Goal: Information Seeking & Learning: Learn about a topic

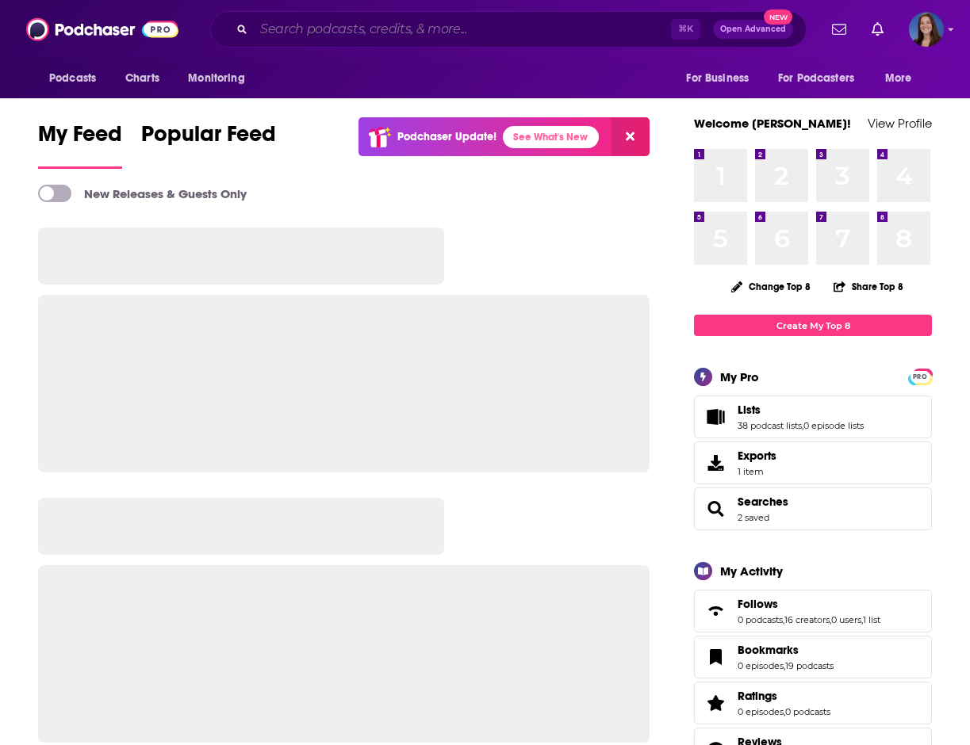
drag, startPoint x: 556, startPoint y: 23, endPoint x: 544, endPoint y: 43, distance: 23.1
click at [556, 23] on input "Search podcasts, credits, & more..." at bounding box center [462, 29] width 417 height 25
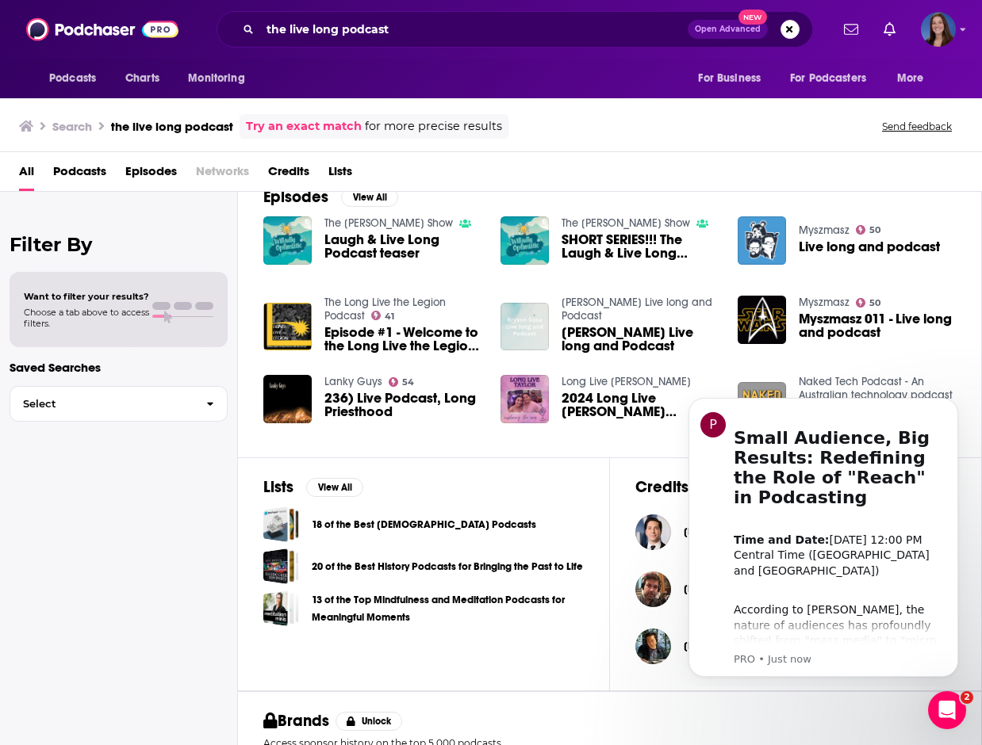
scroll to position [248, 0]
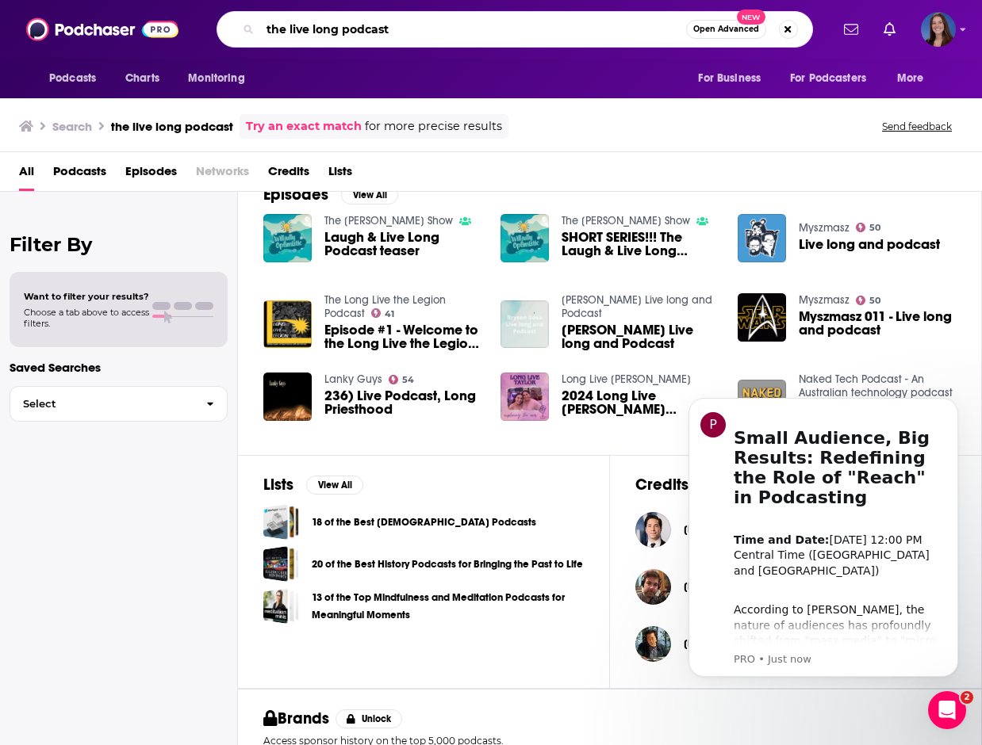
drag, startPoint x: 287, startPoint y: 29, endPoint x: 239, endPoint y: 29, distance: 48.4
click at [239, 29] on div "the live long podcast Open Advanced New" at bounding box center [515, 29] width 596 height 36
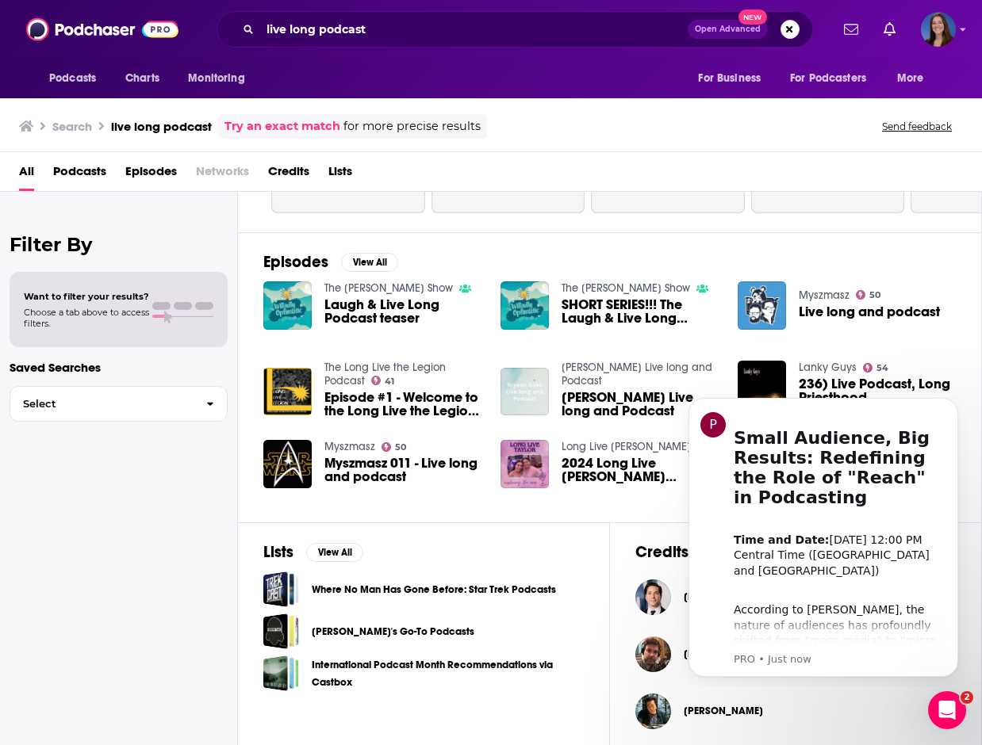
scroll to position [177, 0]
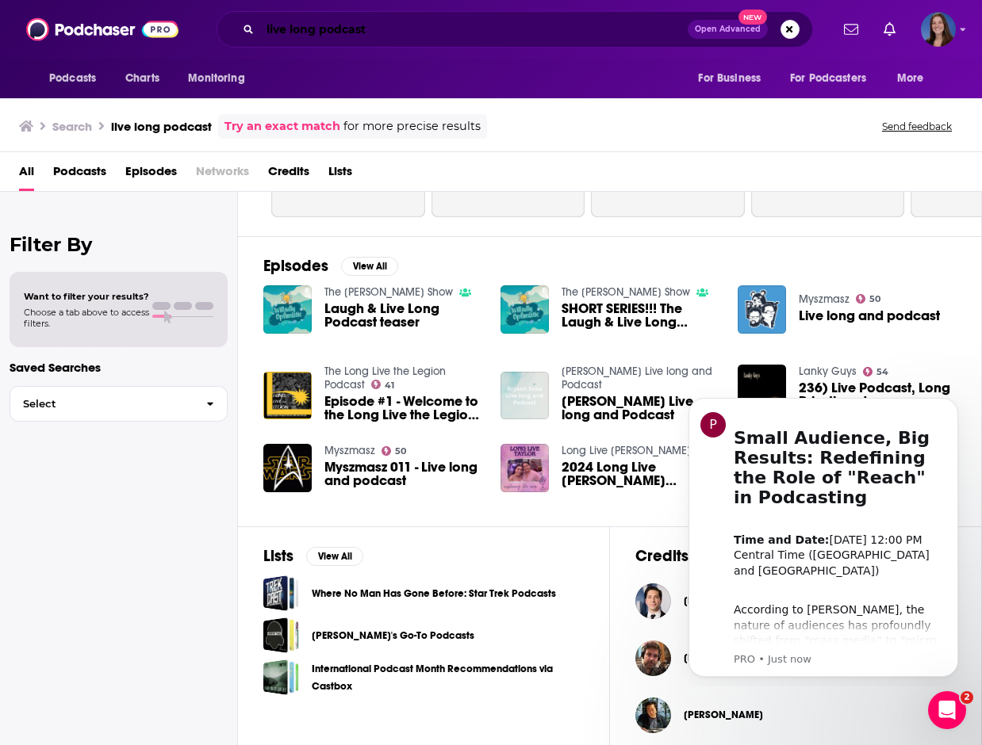
click at [352, 29] on input "live long podcast" at bounding box center [473, 29] width 427 height 25
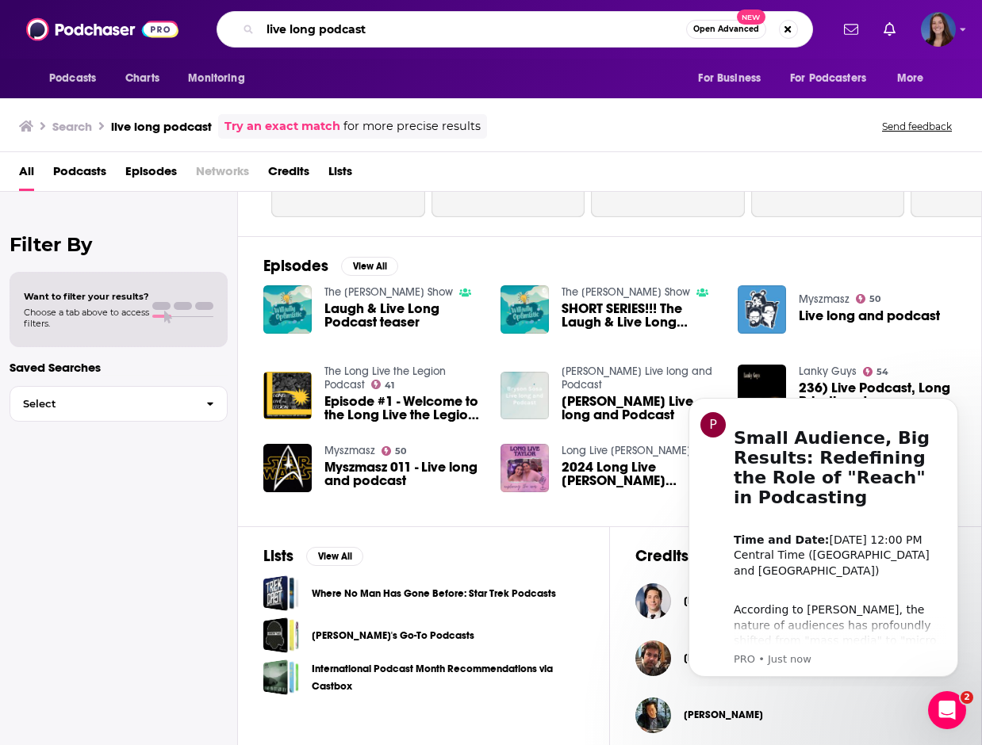
click at [352, 29] on input "live long podcast" at bounding box center [473, 29] width 426 height 25
type input "live long"
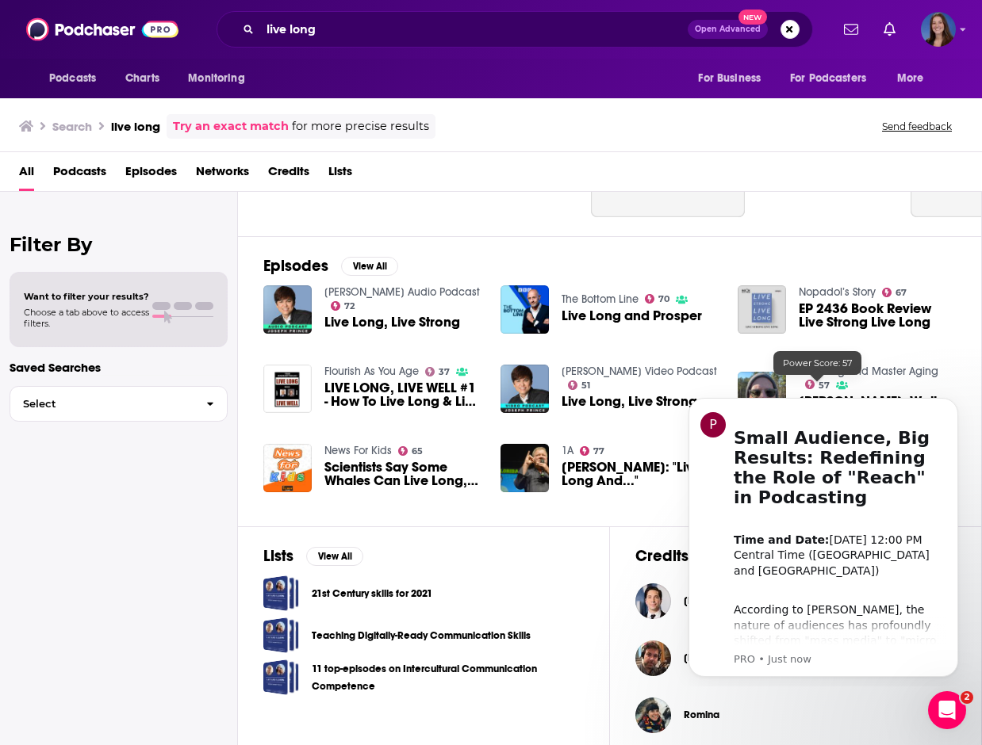
click at [807, 370] on link "Live Long and Master Aging" at bounding box center [869, 371] width 140 height 13
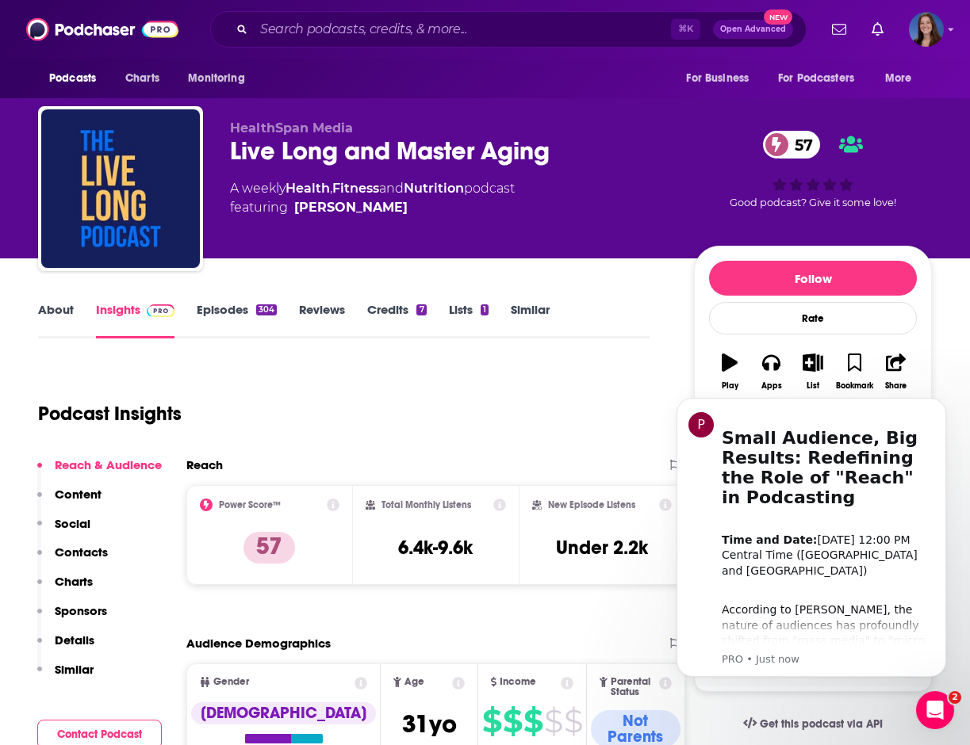
click at [63, 309] on link "About" at bounding box center [56, 320] width 36 height 36
